Goal: Task Accomplishment & Management: Manage account settings

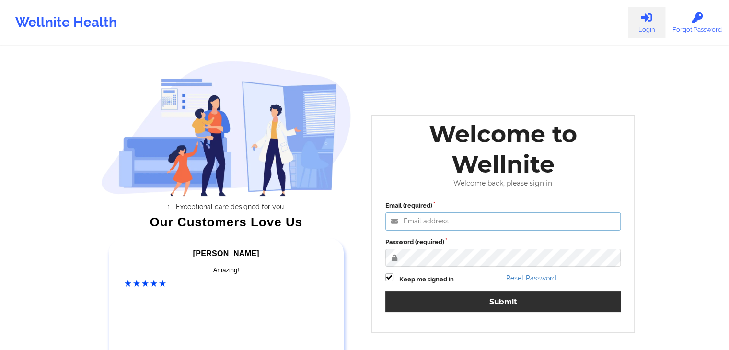
type input "[EMAIL_ADDRESS][DOMAIN_NAME]"
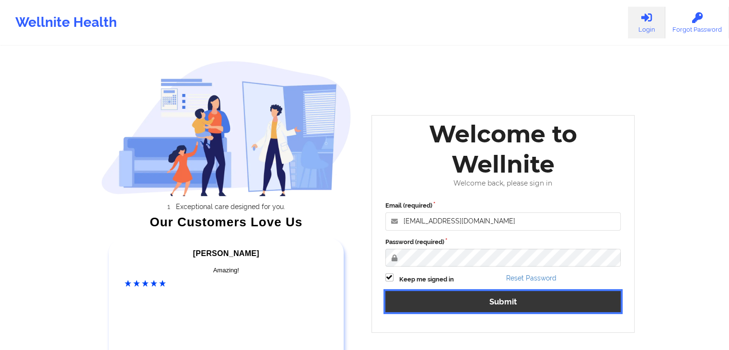
click at [458, 303] on button "Submit" at bounding box center [504, 301] width 236 height 21
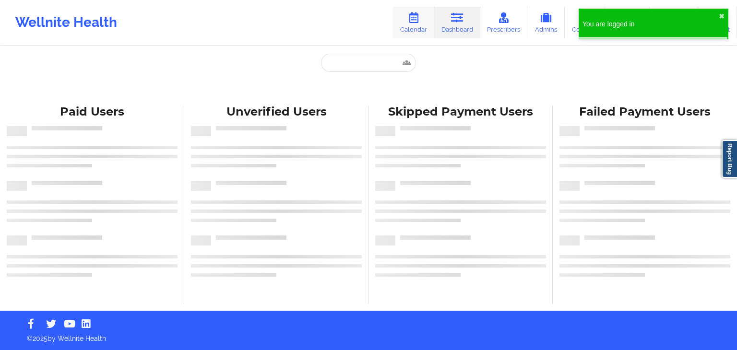
click at [410, 34] on link "Calendar" at bounding box center [413, 23] width 41 height 32
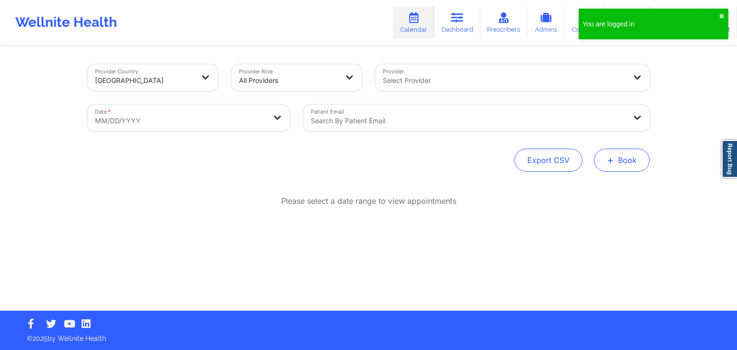
click at [623, 161] on button "+ Book" at bounding box center [622, 160] width 56 height 23
click at [574, 188] on button "Therapy Session" at bounding box center [605, 191] width 73 height 16
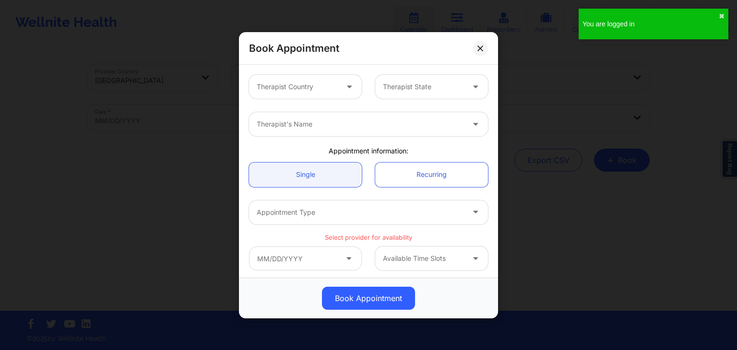
click at [302, 100] on div "Therapist Country Therapist State" at bounding box center [368, 86] width 252 height 37
click at [294, 85] on div at bounding box center [297, 87] width 81 height 12
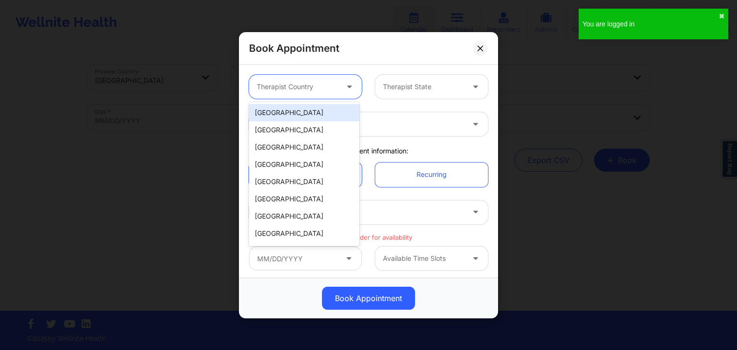
click at [295, 110] on div "[GEOGRAPHIC_DATA]" at bounding box center [304, 112] width 110 height 17
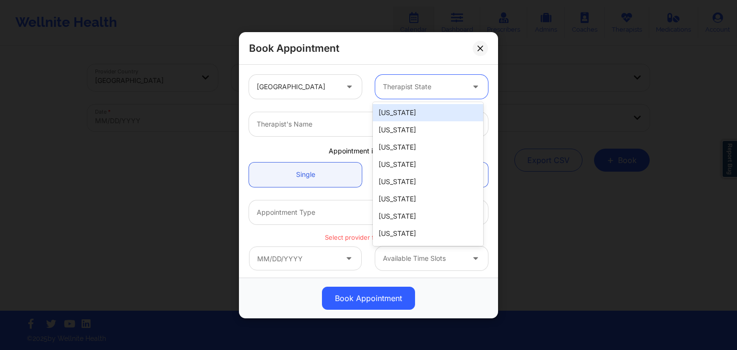
click at [430, 75] on div "Therapist State" at bounding box center [420, 87] width 90 height 24
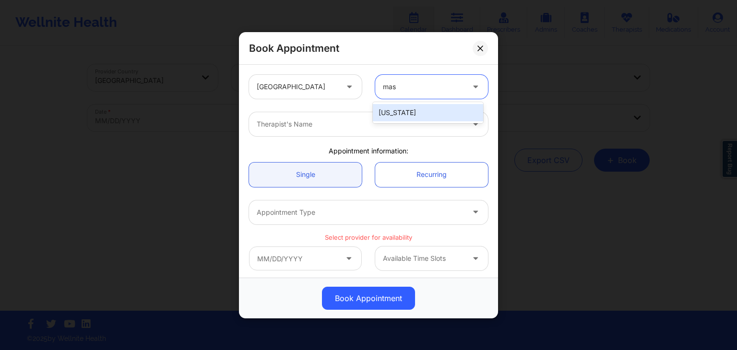
type input "mass"
click at [382, 121] on div at bounding box center [360, 124] width 207 height 12
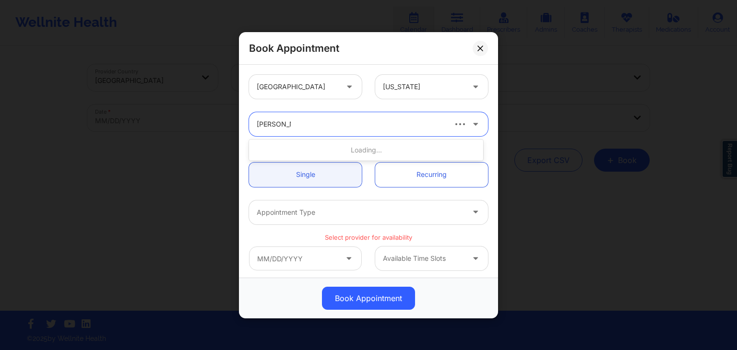
type input "[PERSON_NAME] ca"
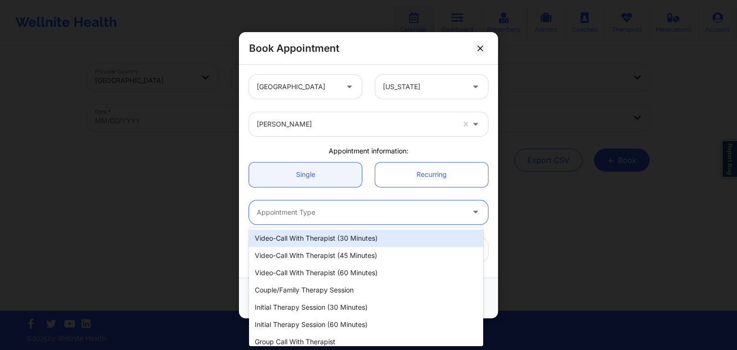
click at [301, 209] on div at bounding box center [360, 212] width 207 height 12
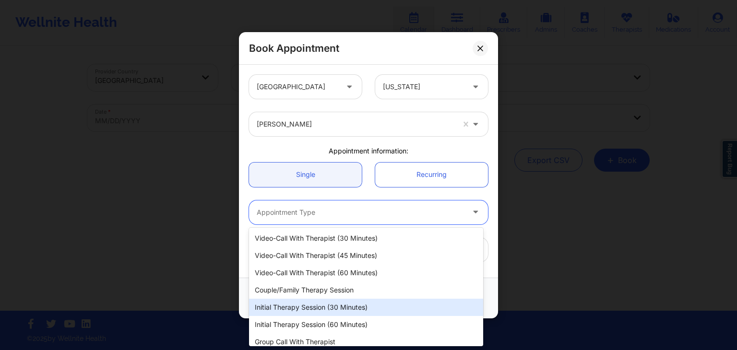
click at [311, 307] on div "Initial Therapy Session (30 minutes)" at bounding box center [366, 307] width 234 height 17
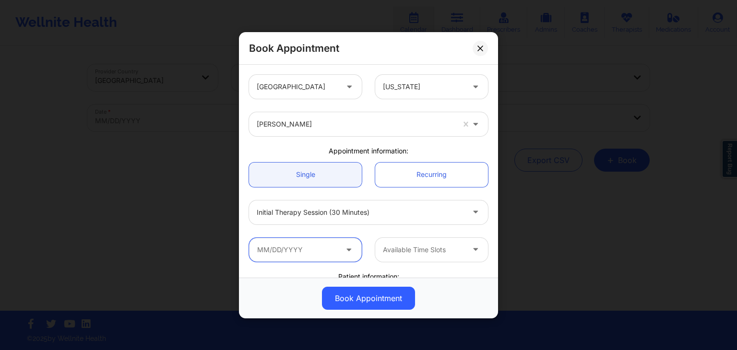
click at [326, 252] on input "text" at bounding box center [305, 249] width 113 height 24
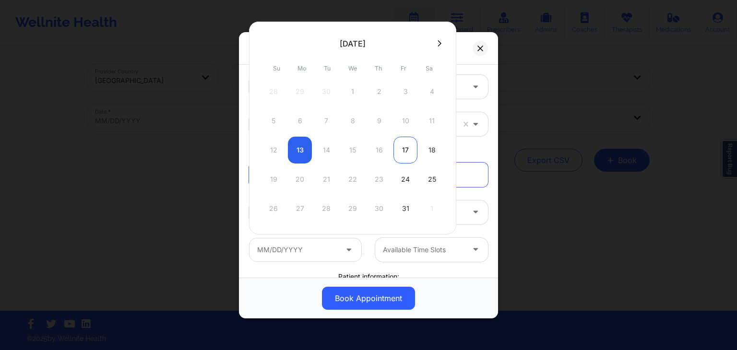
click at [406, 152] on div "17" at bounding box center [405, 150] width 24 height 27
type input "[DATE]"
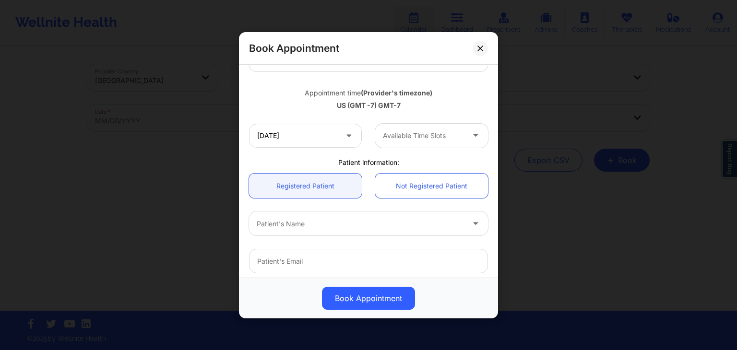
scroll to position [148, 0]
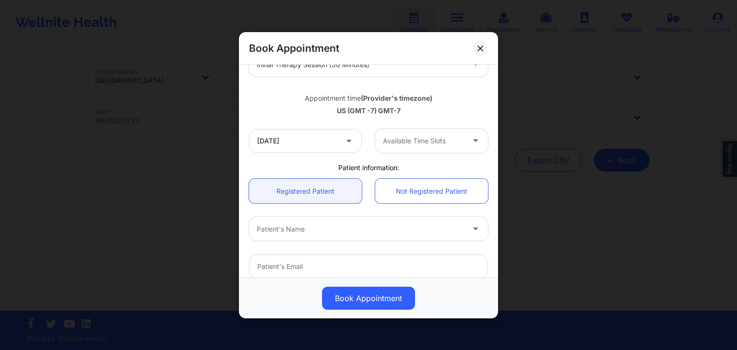
click at [441, 139] on div at bounding box center [423, 141] width 81 height 12
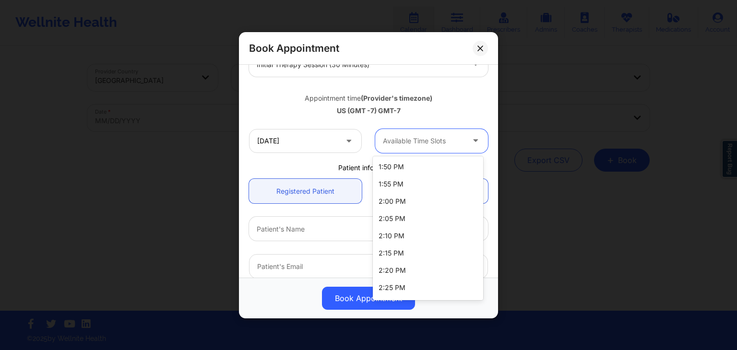
scroll to position [165, 0]
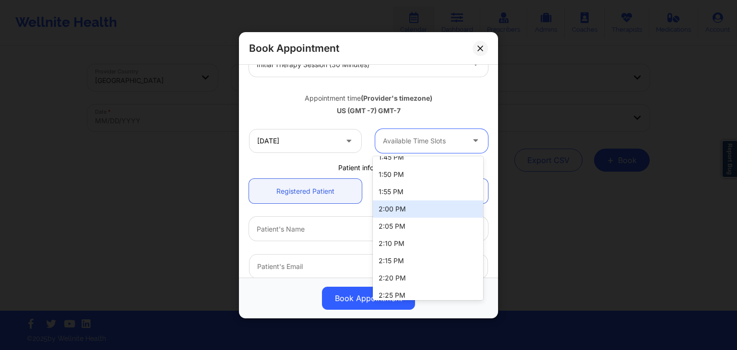
click at [401, 215] on div "2:00 PM" at bounding box center [428, 208] width 110 height 17
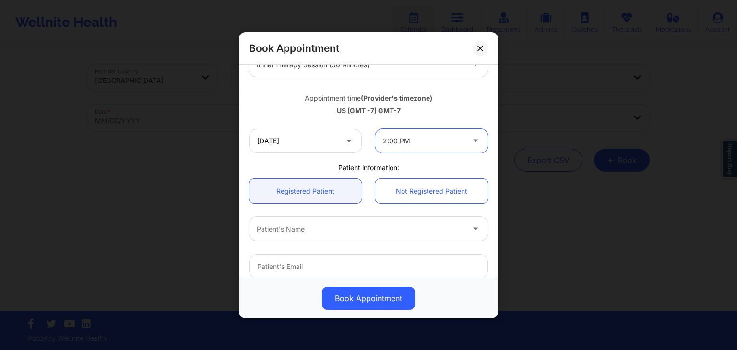
click at [331, 227] on div at bounding box center [360, 229] width 207 height 12
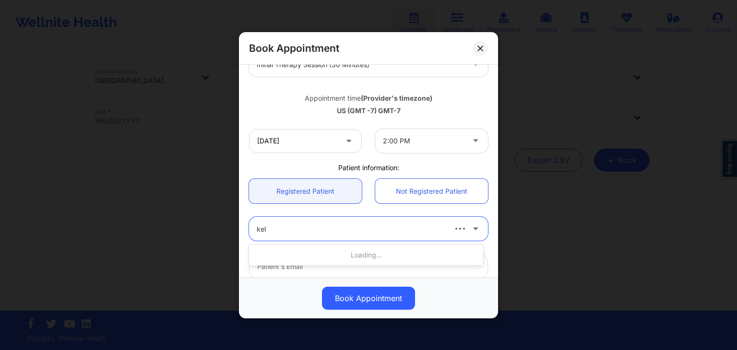
type input "kels"
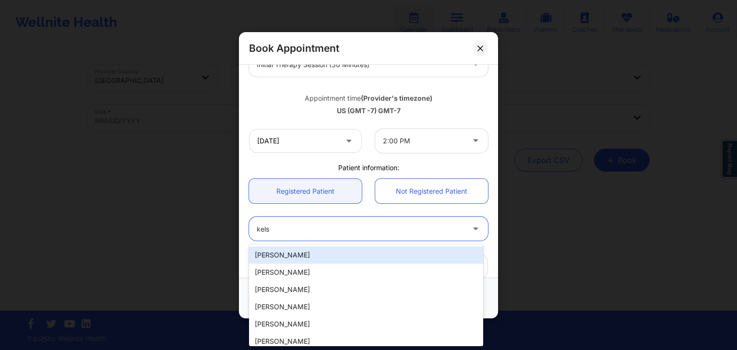
type input "[EMAIL_ADDRESS][DOMAIN_NAME]"
type input "[PHONE_NUMBER]"
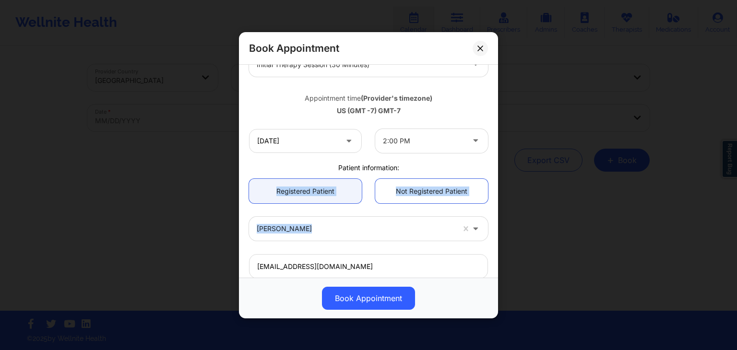
drag, startPoint x: 493, startPoint y: 169, endPoint x: 491, endPoint y: 244, distance: 74.8
click at [491, 244] on div "[GEOGRAPHIC_DATA] [US_STATE] [PERSON_NAME] Appointment information: Single Recu…" at bounding box center [368, 171] width 259 height 213
click at [490, 202] on div "Not Registered Patient" at bounding box center [431, 191] width 126 height 24
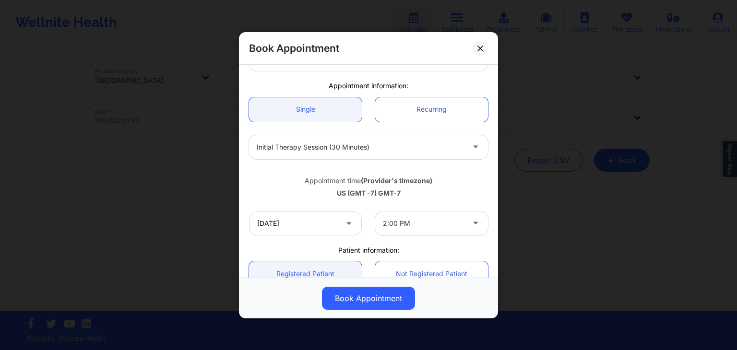
scroll to position [285, 0]
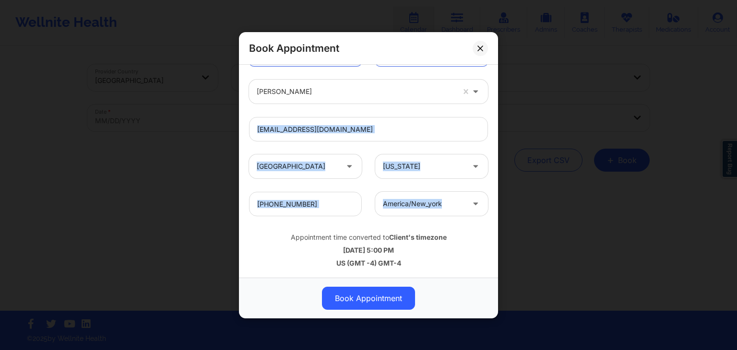
drag, startPoint x: 493, startPoint y: 216, endPoint x: 487, endPoint y: 130, distance: 86.1
click at [487, 130] on div "[GEOGRAPHIC_DATA] [US_STATE] [PERSON_NAME] Appointment information: Single Recu…" at bounding box center [368, 171] width 259 height 213
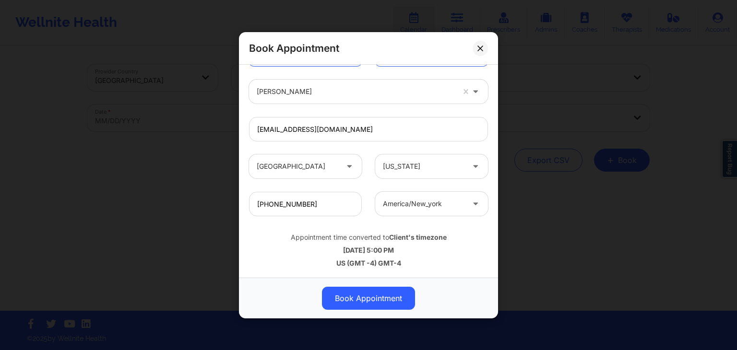
click at [487, 135] on div "[EMAIL_ADDRESS][DOMAIN_NAME]" at bounding box center [368, 129] width 252 height 24
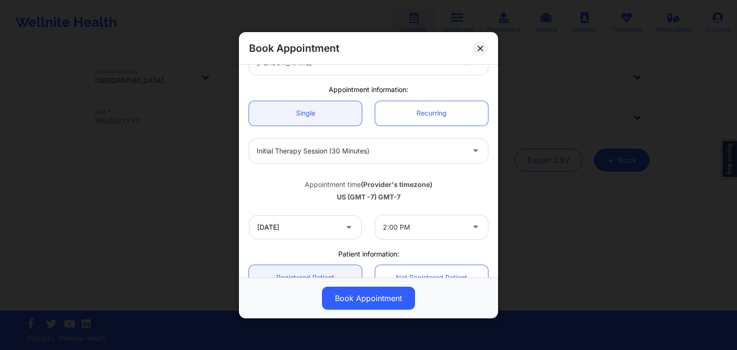
scroll to position [61, 0]
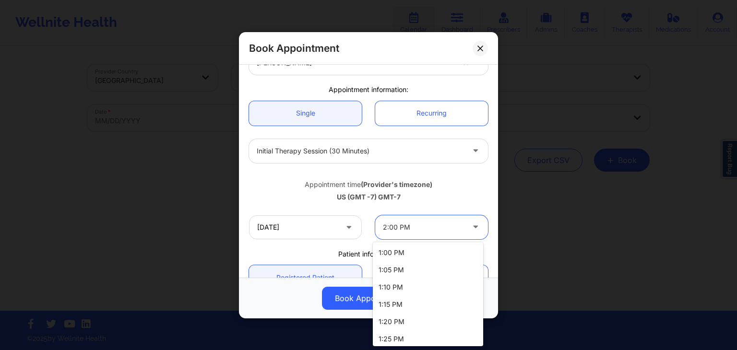
click at [428, 224] on div at bounding box center [423, 227] width 81 height 12
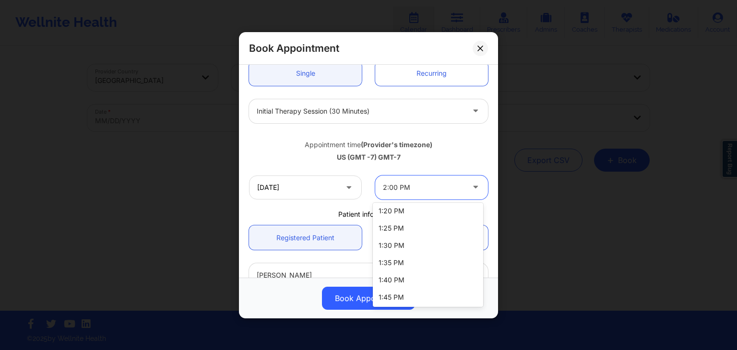
scroll to position [0, 0]
click at [474, 164] on div "Appointment time (Provider's timezone) [GEOGRAPHIC_DATA] (GMT -7) GMT-7" at bounding box center [368, 148] width 252 height 39
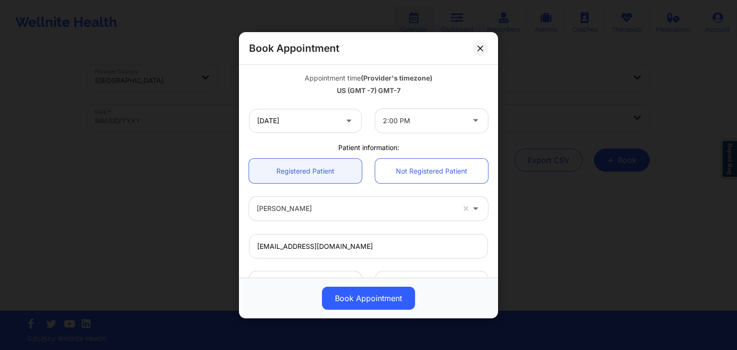
scroll to position [164, 0]
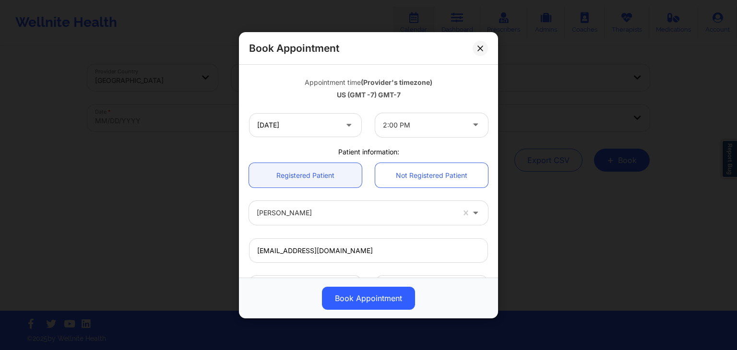
click at [436, 134] on div "2:00 PM" at bounding box center [423, 125] width 81 height 24
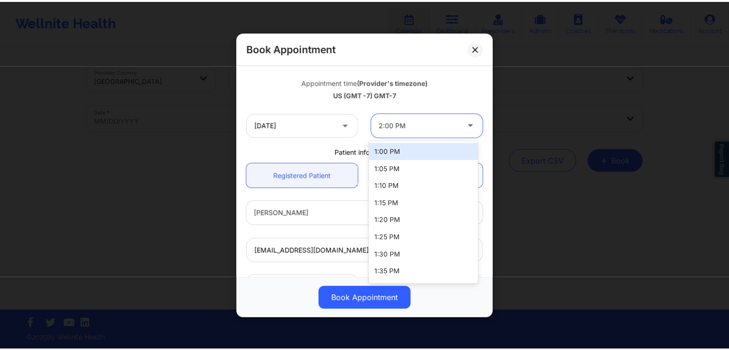
scroll to position [285, 0]
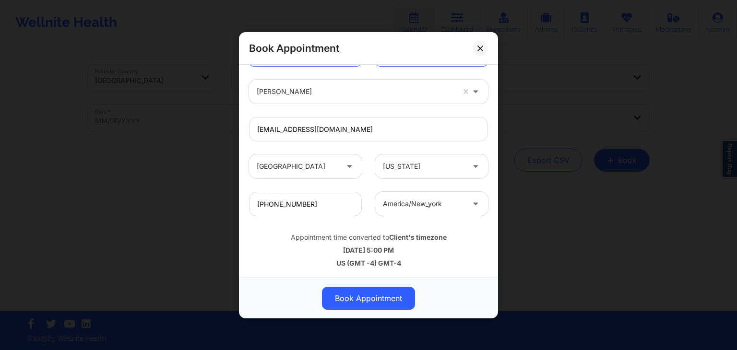
click at [464, 254] on div "[DATE] 5:00 PM" at bounding box center [368, 250] width 239 height 10
click at [480, 40] on button at bounding box center [479, 47] width 15 height 15
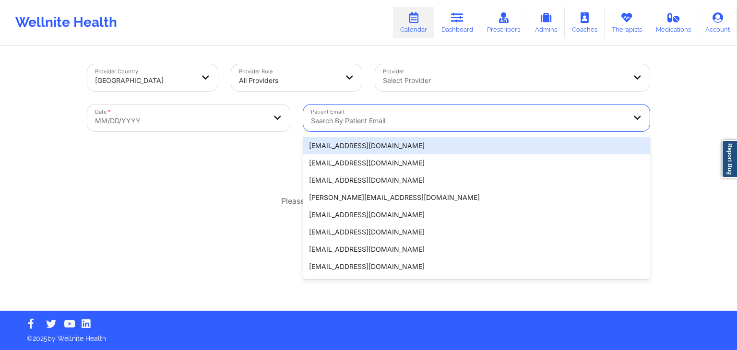
click at [376, 125] on div at bounding box center [468, 121] width 315 height 12
type input "v"
paste input "[EMAIL_ADDRESS][DOMAIN_NAME]"
type input "[EMAIL_ADDRESS][DOMAIN_NAME]"
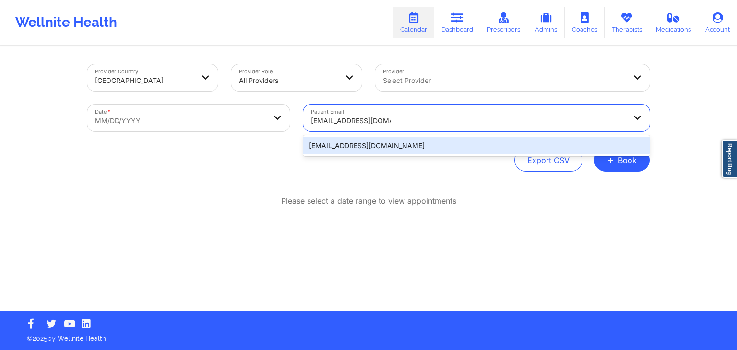
click at [355, 145] on div "[EMAIL_ADDRESS][DOMAIN_NAME]" at bounding box center [476, 145] width 346 height 17
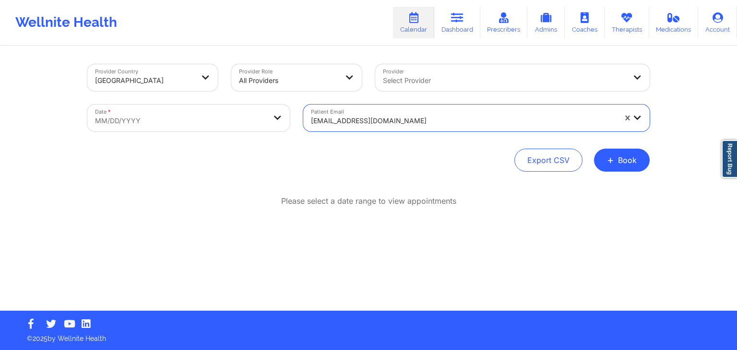
select select "2025-8"
select select "2025-9"
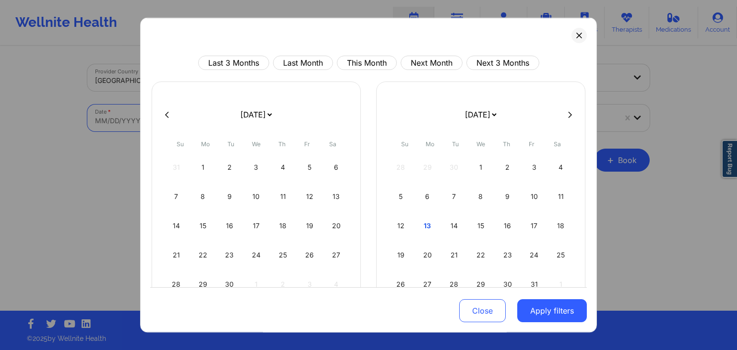
click at [270, 117] on body "Wellnite Health Calendar Dashboard Prescribers Admins Coaches Therapists Medica…" at bounding box center [368, 175] width 737 height 350
click at [433, 222] on div "13" at bounding box center [427, 225] width 24 height 27
select select "2025-9"
select select "2025-10"
select select "2025-9"
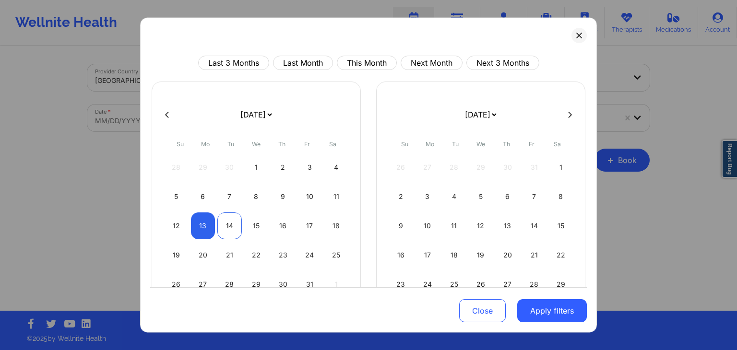
select select "2025-10"
click at [225, 226] on div "14" at bounding box center [229, 225] width 24 height 27
select select "2025-9"
select select "2025-10"
click at [552, 313] on button "Apply filters" at bounding box center [552, 311] width 70 height 23
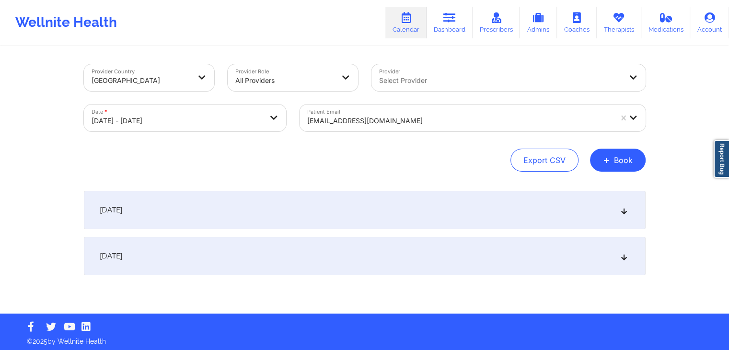
click at [466, 210] on div "[DATE]" at bounding box center [365, 210] width 562 height 38
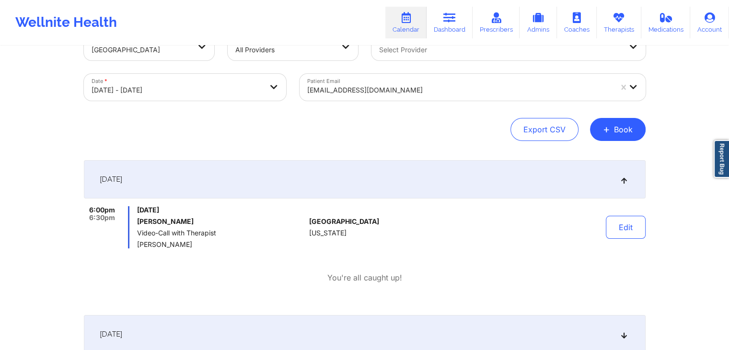
scroll to position [28, 0]
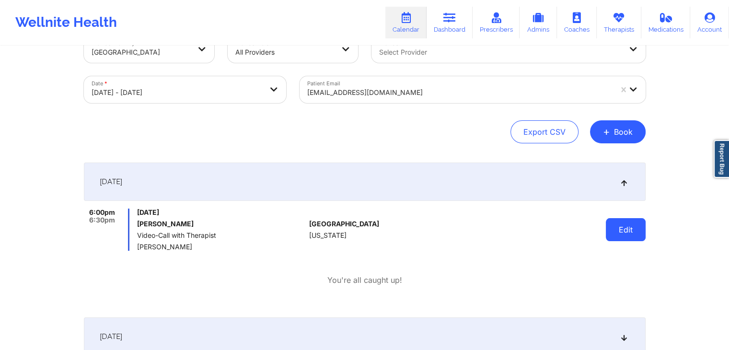
click at [631, 233] on button "Edit" at bounding box center [626, 229] width 40 height 23
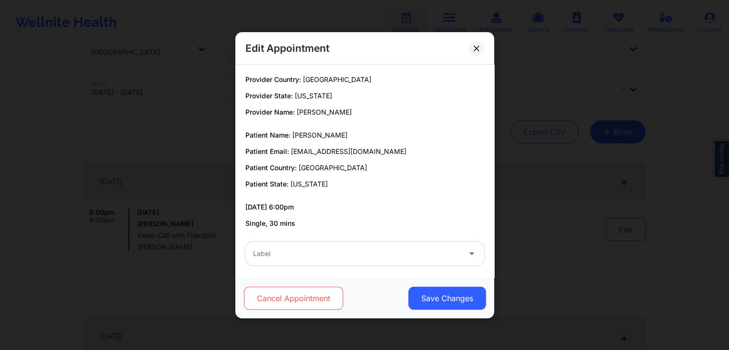
click at [309, 301] on button "Cancel Appointment" at bounding box center [293, 298] width 99 height 23
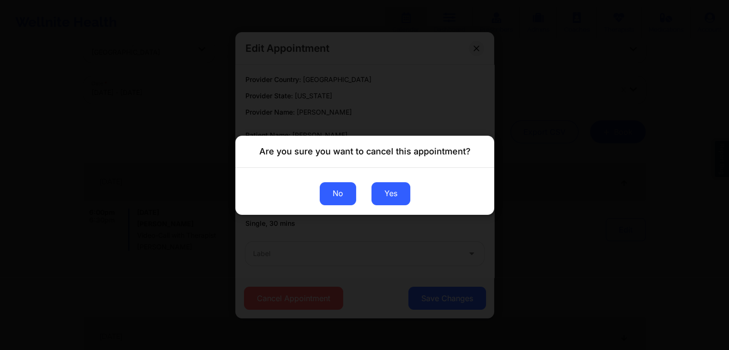
click at [328, 192] on button "No" at bounding box center [337, 193] width 36 height 23
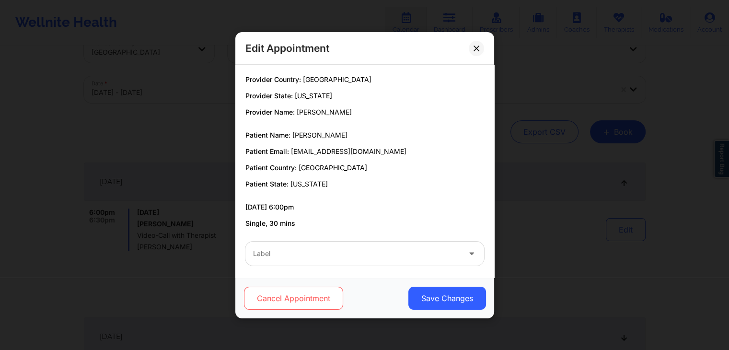
click at [292, 302] on button "Cancel Appointment" at bounding box center [293, 298] width 99 height 23
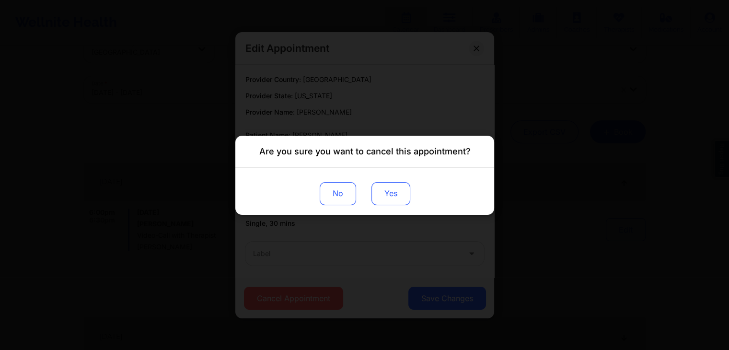
click at [390, 187] on button "Yes" at bounding box center [390, 193] width 39 height 23
